Goal: Information Seeking & Learning: Learn about a topic

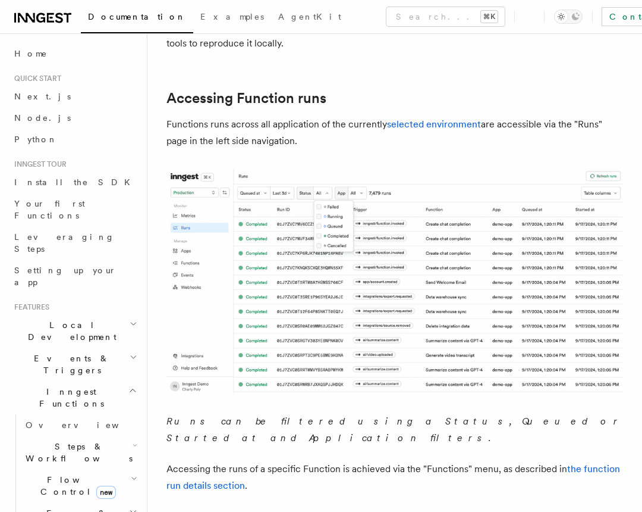
scroll to position [220, 0]
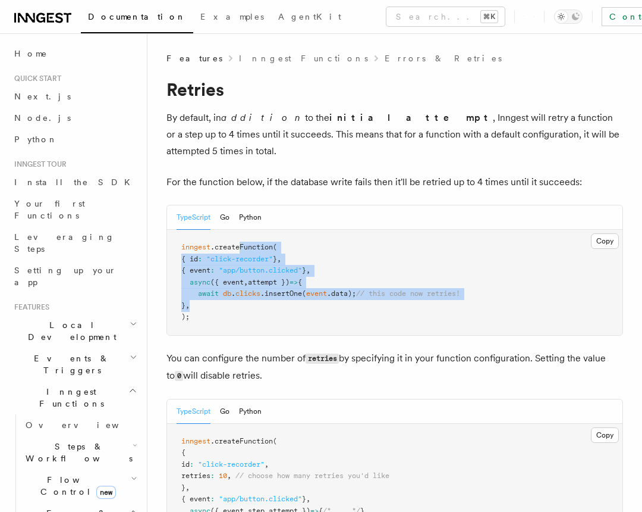
drag, startPoint x: 243, startPoint y: 230, endPoint x: 244, endPoint y: 287, distance: 56.5
click at [244, 287] on pre "inngest .createFunction ( { id : "click-recorder" } , { event : "app/button.cli…" at bounding box center [395, 282] width 456 height 105
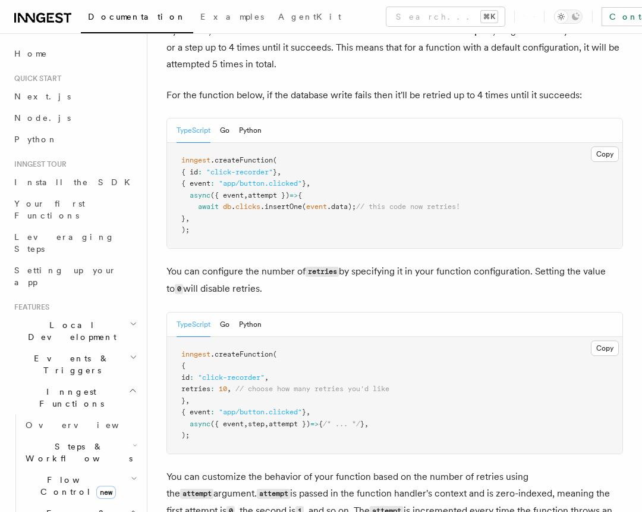
scroll to position [90, 0]
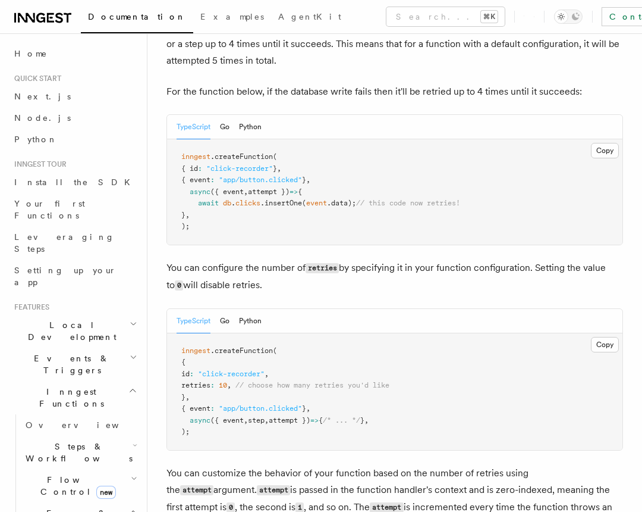
drag, startPoint x: 218, startPoint y: 365, endPoint x: 277, endPoint y: 368, distance: 59.6
click at [278, 381] on span "retries : 10 , // choose how many retries you'd like" at bounding box center [285, 385] width 208 height 8
drag, startPoint x: 215, startPoint y: 368, endPoint x: 371, endPoint y: 379, distance: 155.7
click at [371, 379] on pre "inngest .createFunction ( { id : "click-recorder" , retries : 10 , // choose ho…" at bounding box center [395, 391] width 456 height 117
click at [377, 381] on span "// choose how many retries you'd like" at bounding box center [313, 385] width 154 height 8
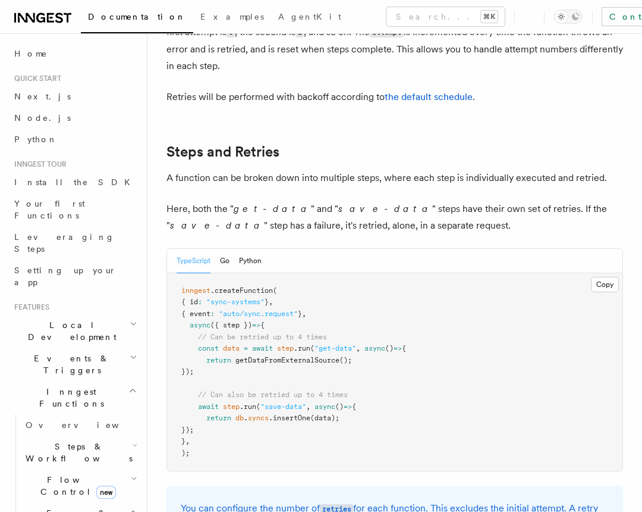
scroll to position [582, 0]
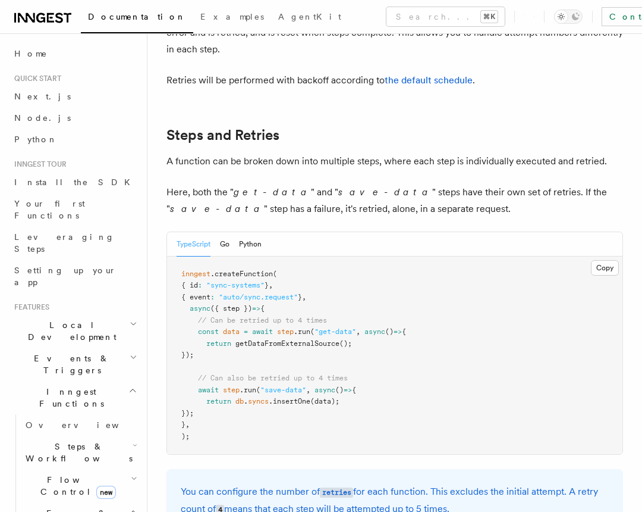
click at [356, 377] on pre "inngest .createFunction ( { id : "sync-systems" } , { event : "auto/sync.reques…" at bounding box center [395, 355] width 456 height 198
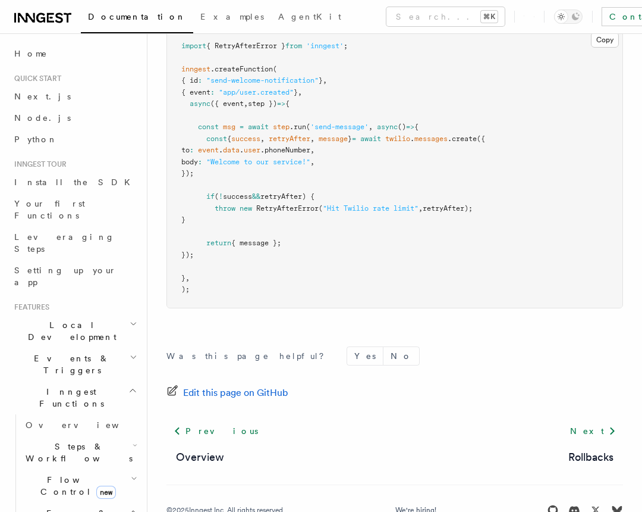
scroll to position [49, 0]
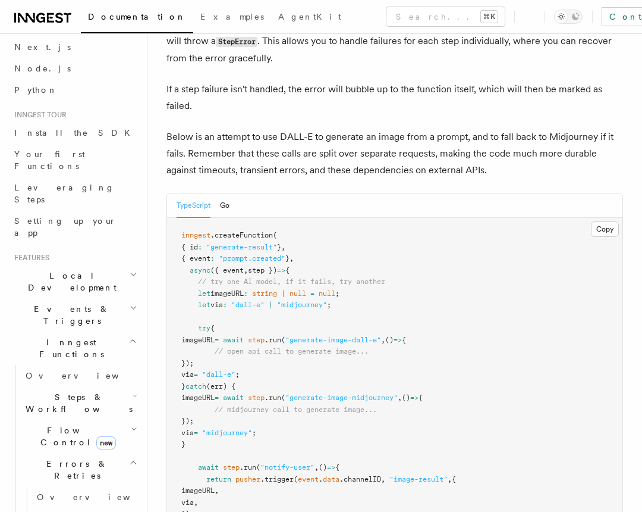
scroll to position [128, 0]
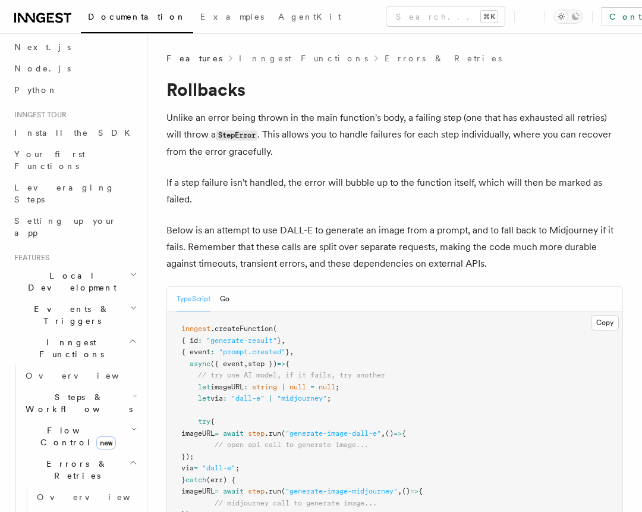
scroll to position [148, 0]
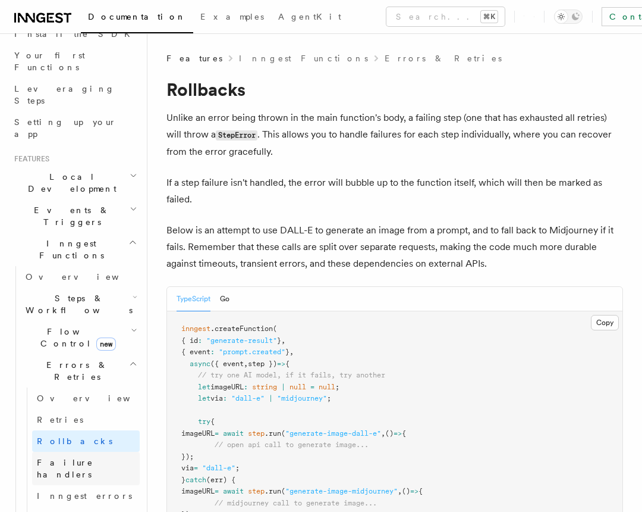
click at [102, 451] on link "Failure handlers" at bounding box center [86, 467] width 108 height 33
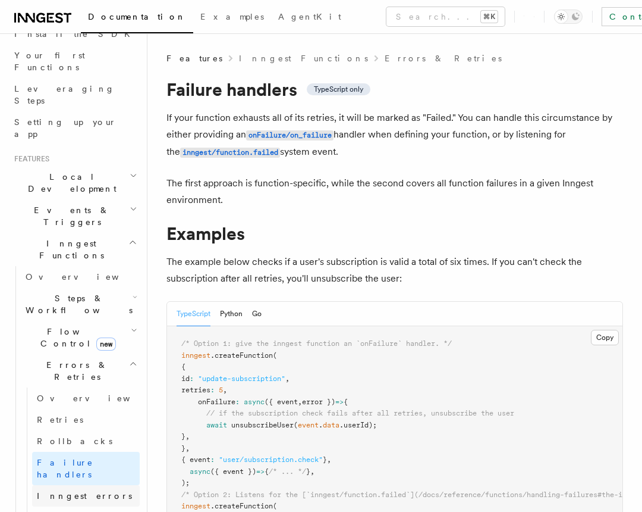
click at [99, 485] on link "Inngest errors" at bounding box center [86, 495] width 108 height 21
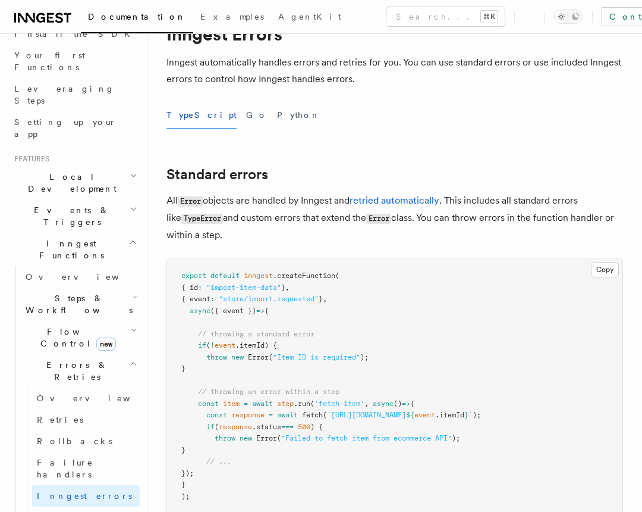
scroll to position [194, 0]
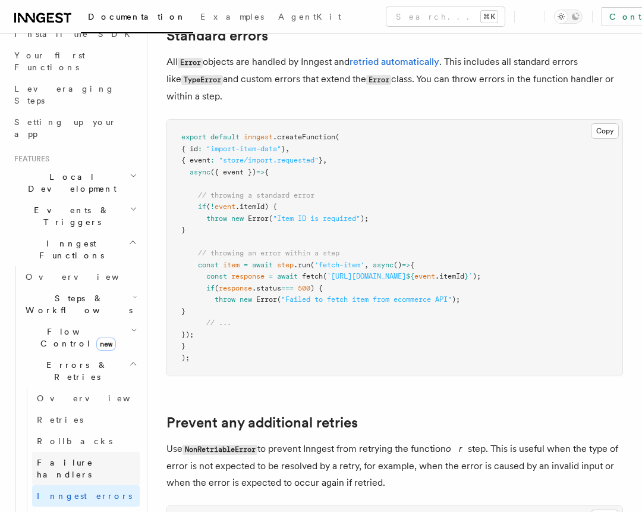
click at [117, 451] on link "Failure handlers" at bounding box center [86, 467] width 108 height 33
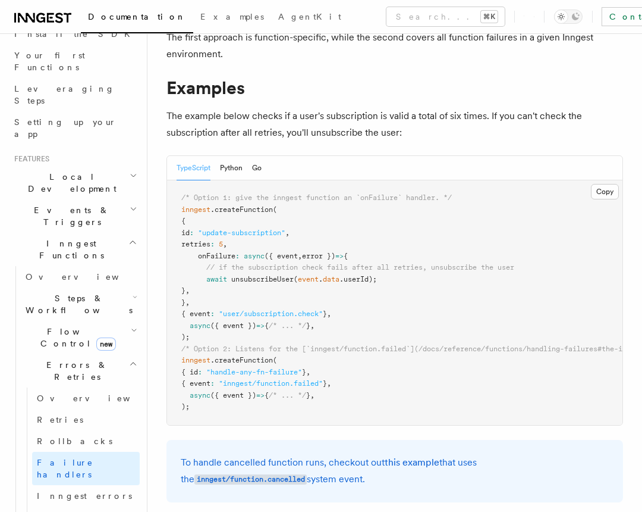
scroll to position [195, 0]
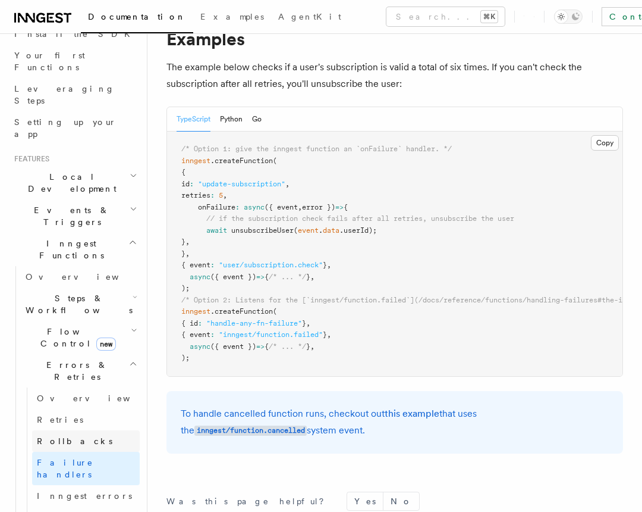
click at [51, 430] on link "Rollbacks" at bounding box center [86, 440] width 108 height 21
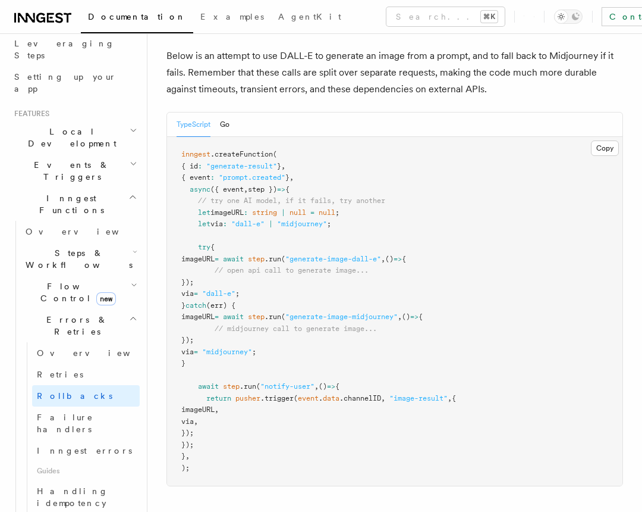
scroll to position [194, 0]
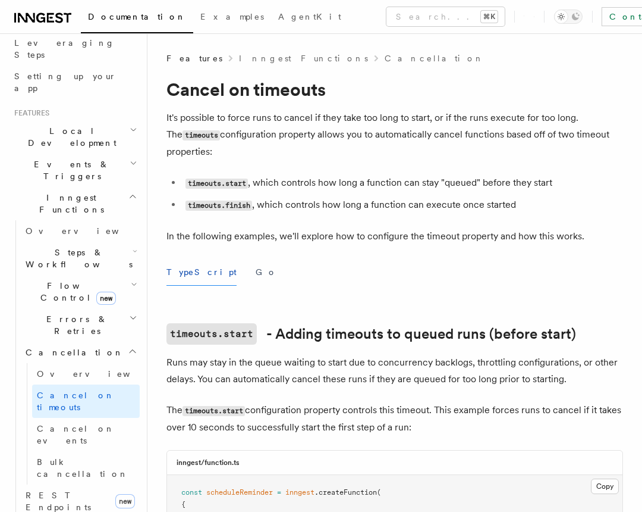
click at [76, 457] on span "Bulk cancellation" at bounding box center [83, 467] width 92 height 21
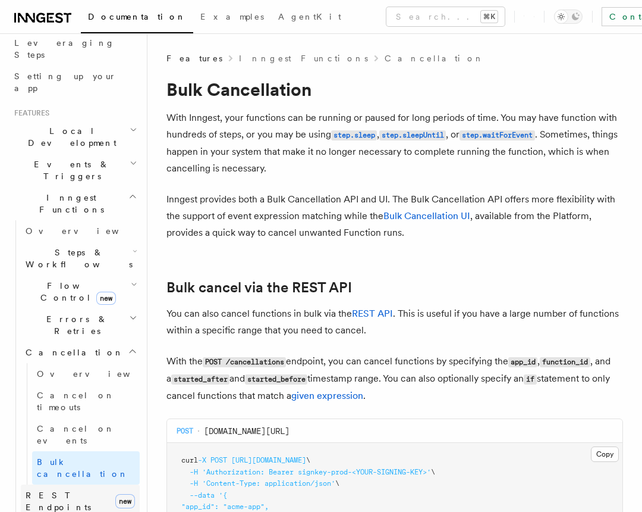
click at [71, 484] on link "REST Endpoints new" at bounding box center [80, 500] width 119 height 33
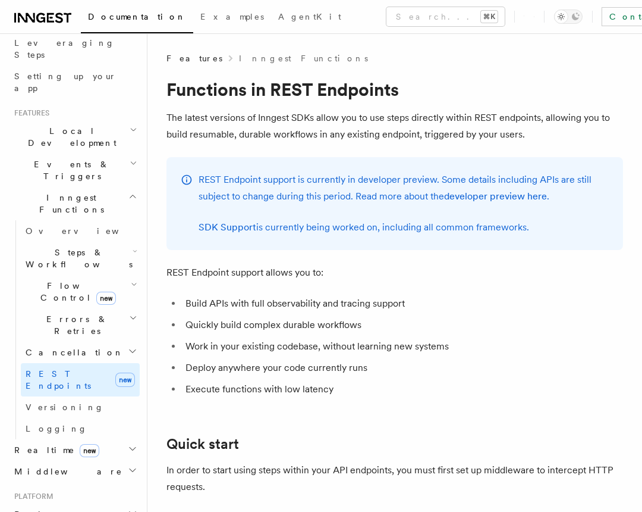
click at [83, 460] on h2 "Middleware" at bounding box center [75, 470] width 130 height 21
click at [80, 369] on span "REST Endpoints" at bounding box center [58, 379] width 65 height 21
